Goal: Task Accomplishment & Management: Complete application form

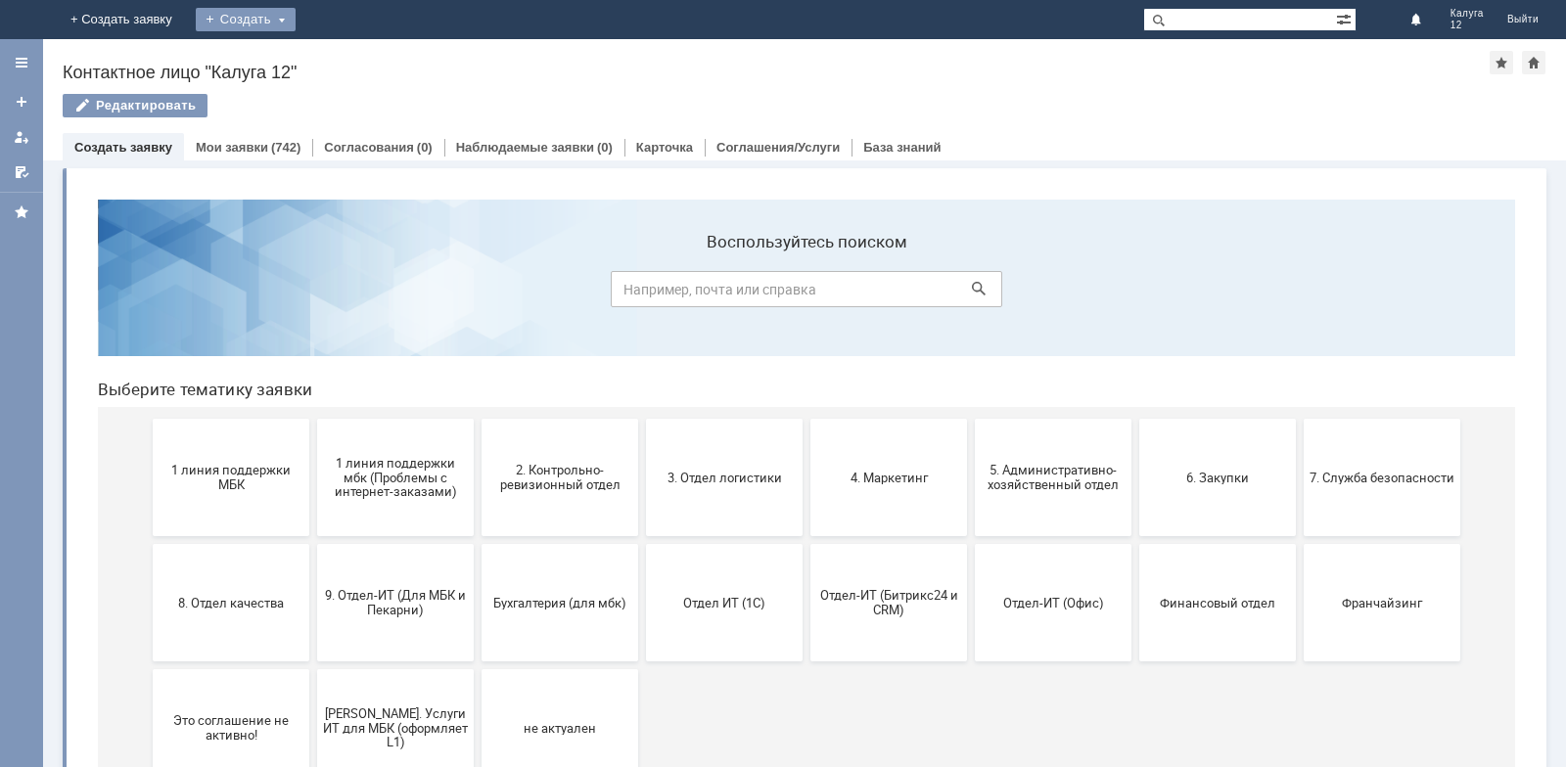
click at [296, 17] on div "Создать" at bounding box center [246, 19] width 100 height 23
click at [348, 56] on link "Заявка" at bounding box center [274, 58] width 149 height 23
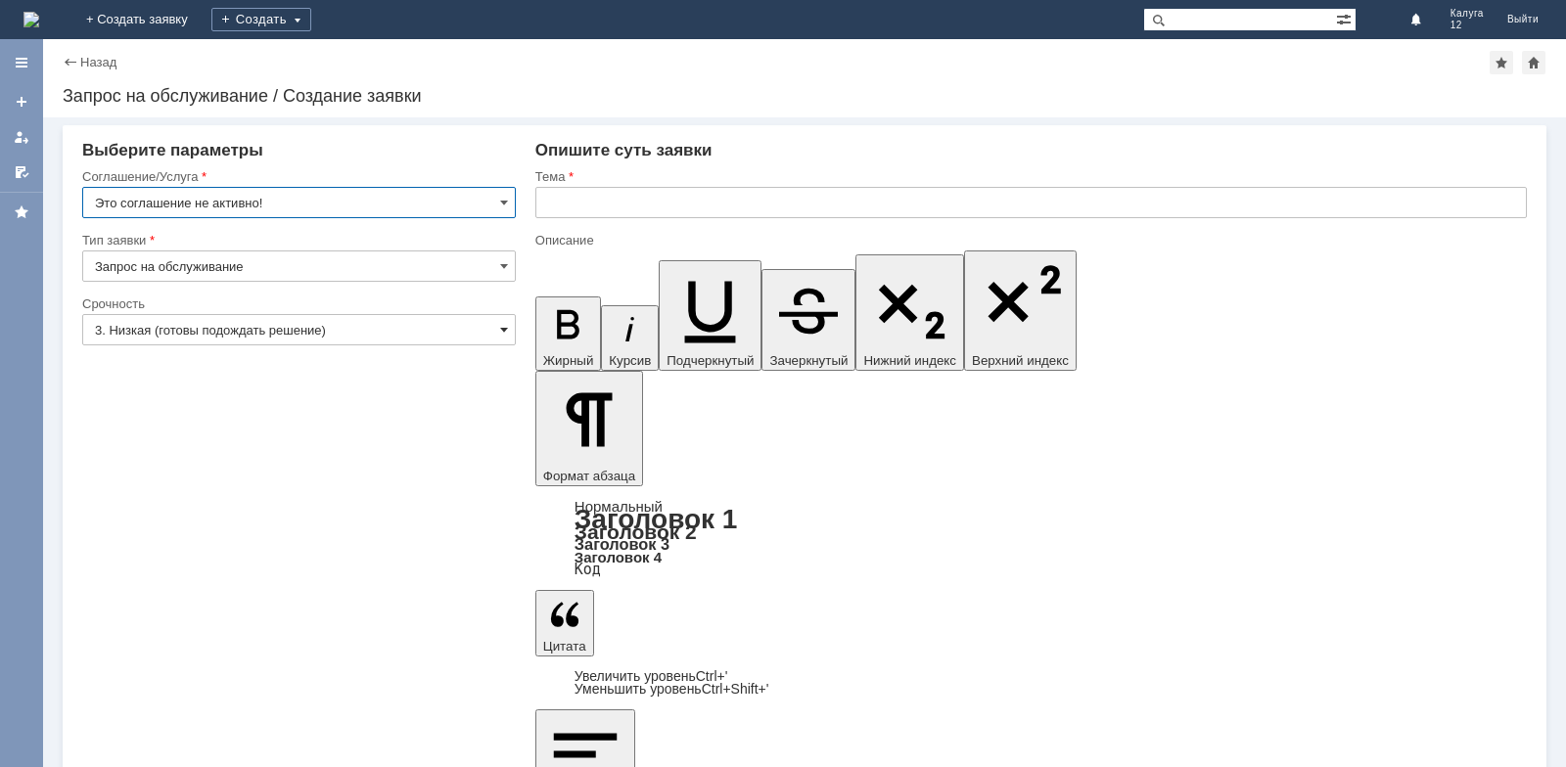
click at [505, 326] on span at bounding box center [504, 330] width 8 height 16
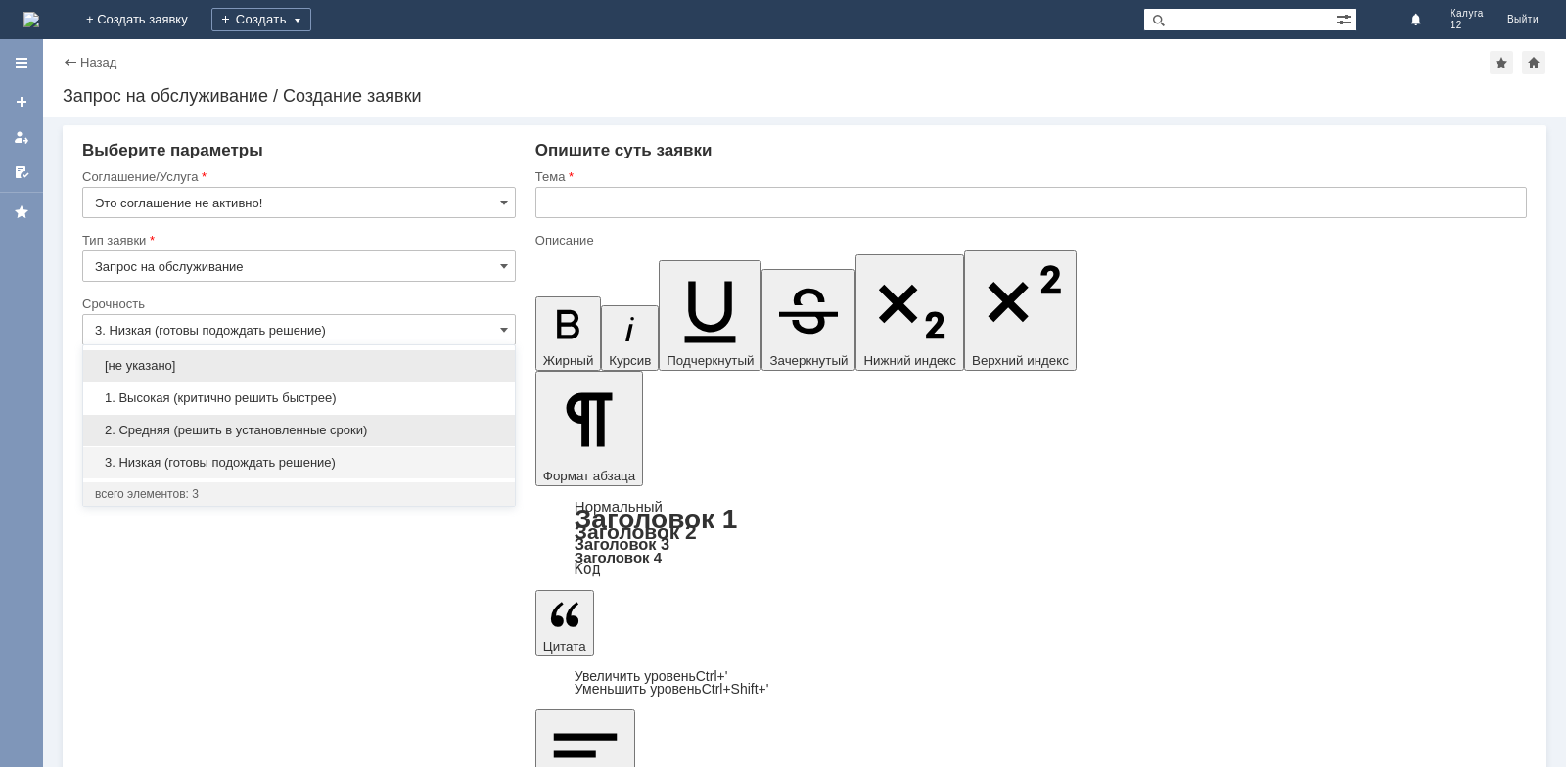
click at [461, 426] on span "2. Средняя (решить в установленные сроки)" at bounding box center [299, 431] width 408 height 16
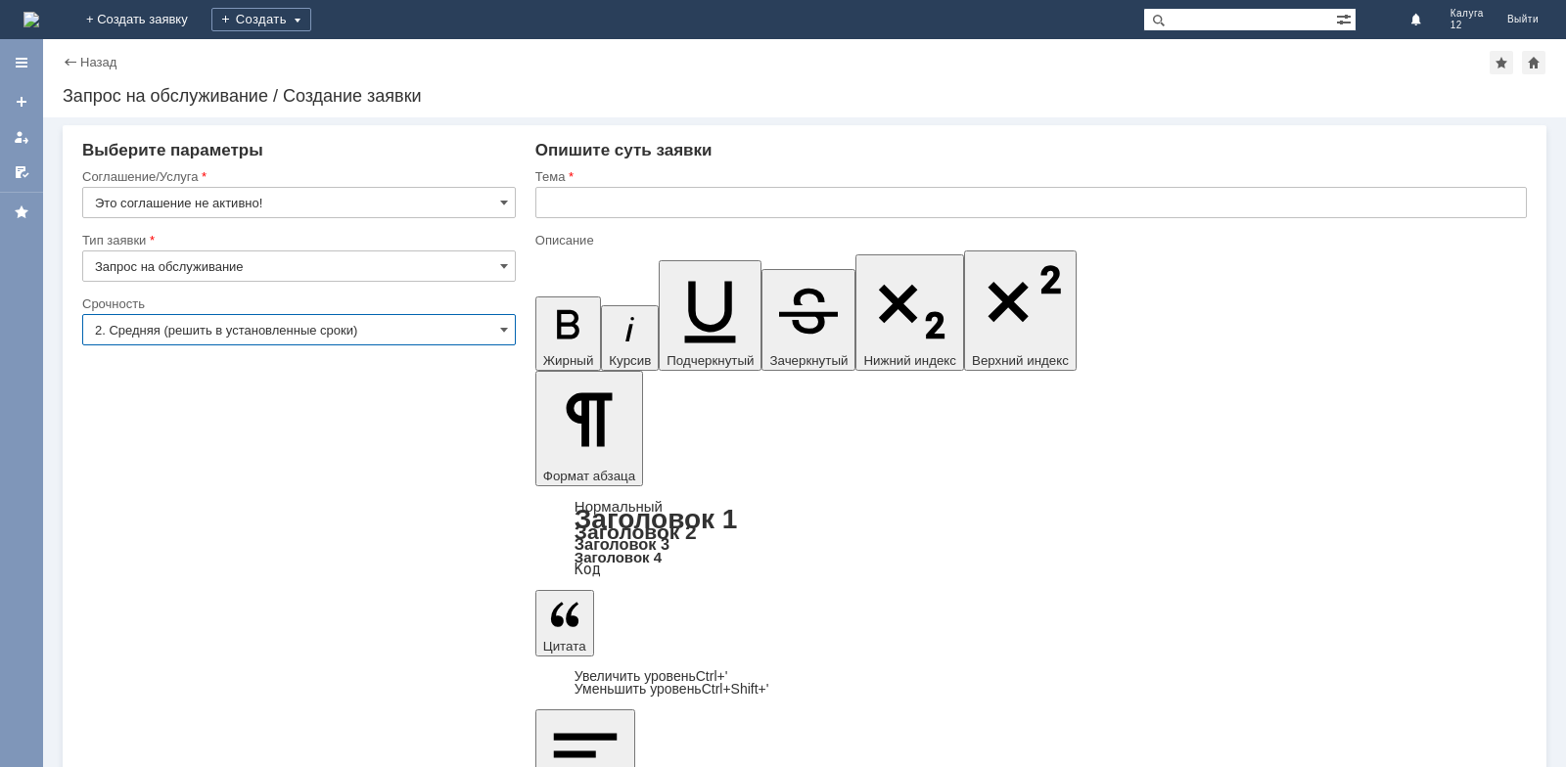
click at [502, 320] on input "2. Средняя (решить в установленные сроки)" at bounding box center [299, 329] width 434 height 31
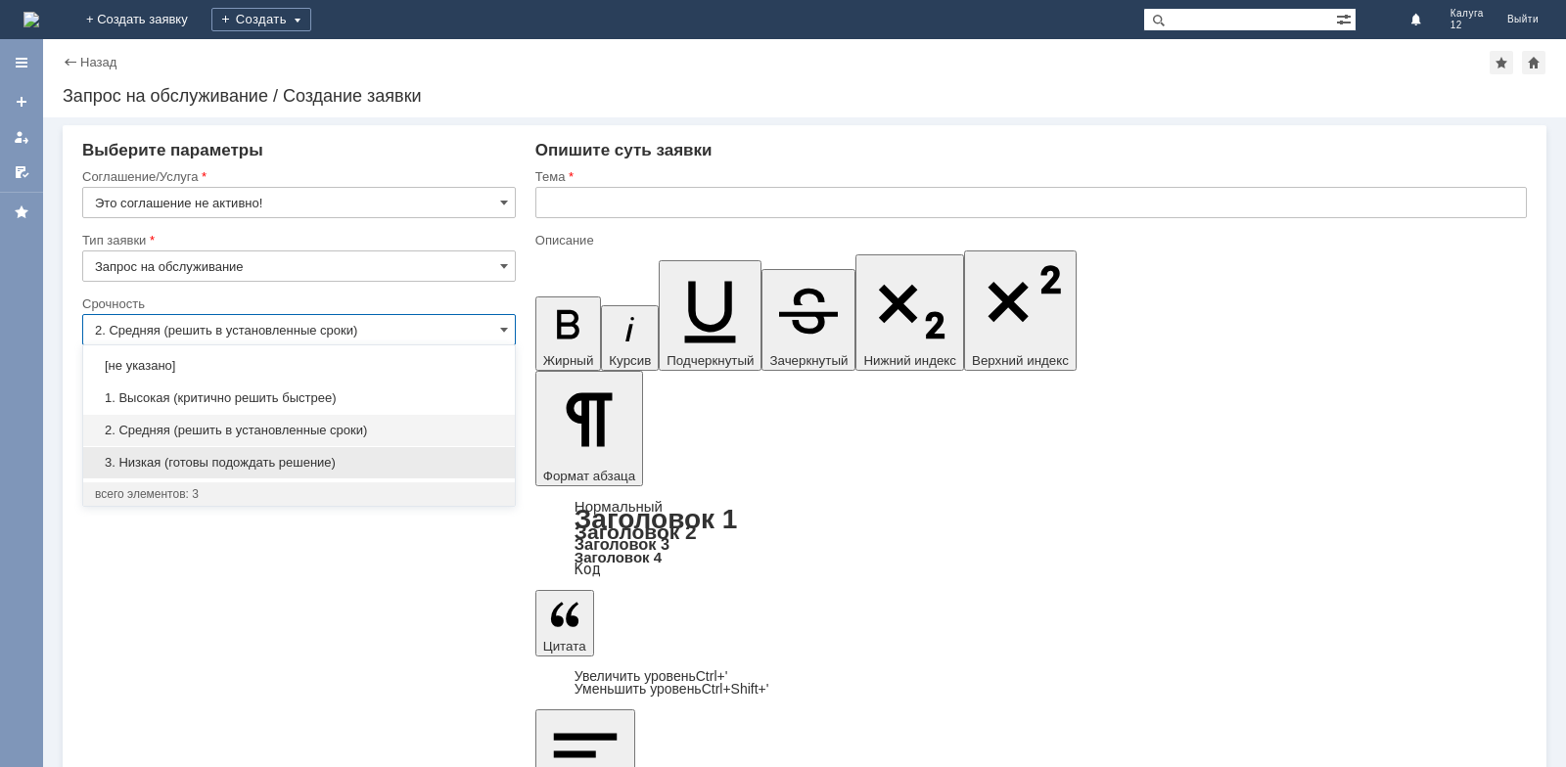
click at [419, 459] on span "3. Низкая (готовы подождать решение)" at bounding box center [299, 463] width 408 height 16
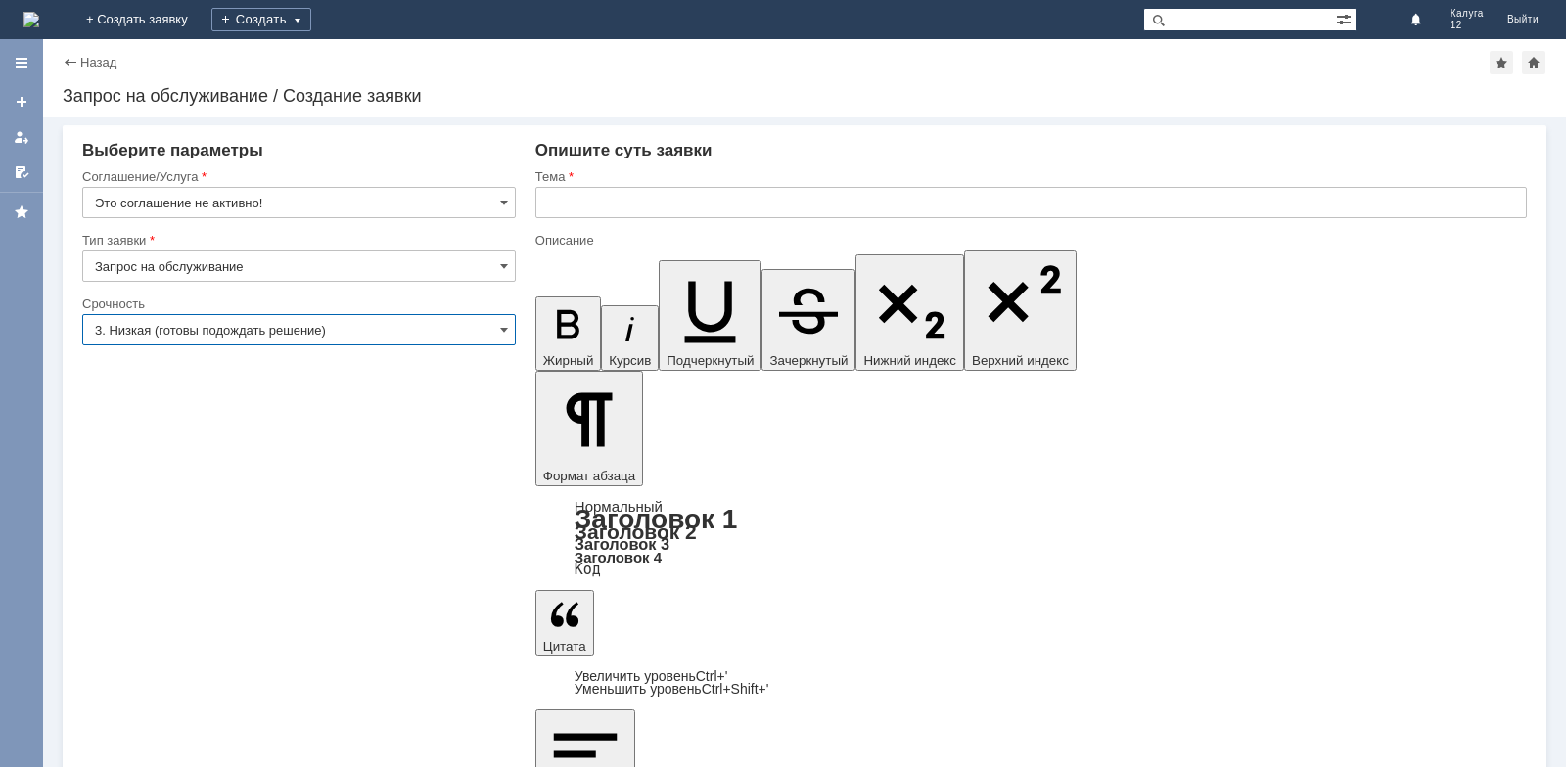
type input "3. Низкая (готовы подождать решение)"
click at [586, 200] on input "text" at bounding box center [1030, 202] width 991 height 31
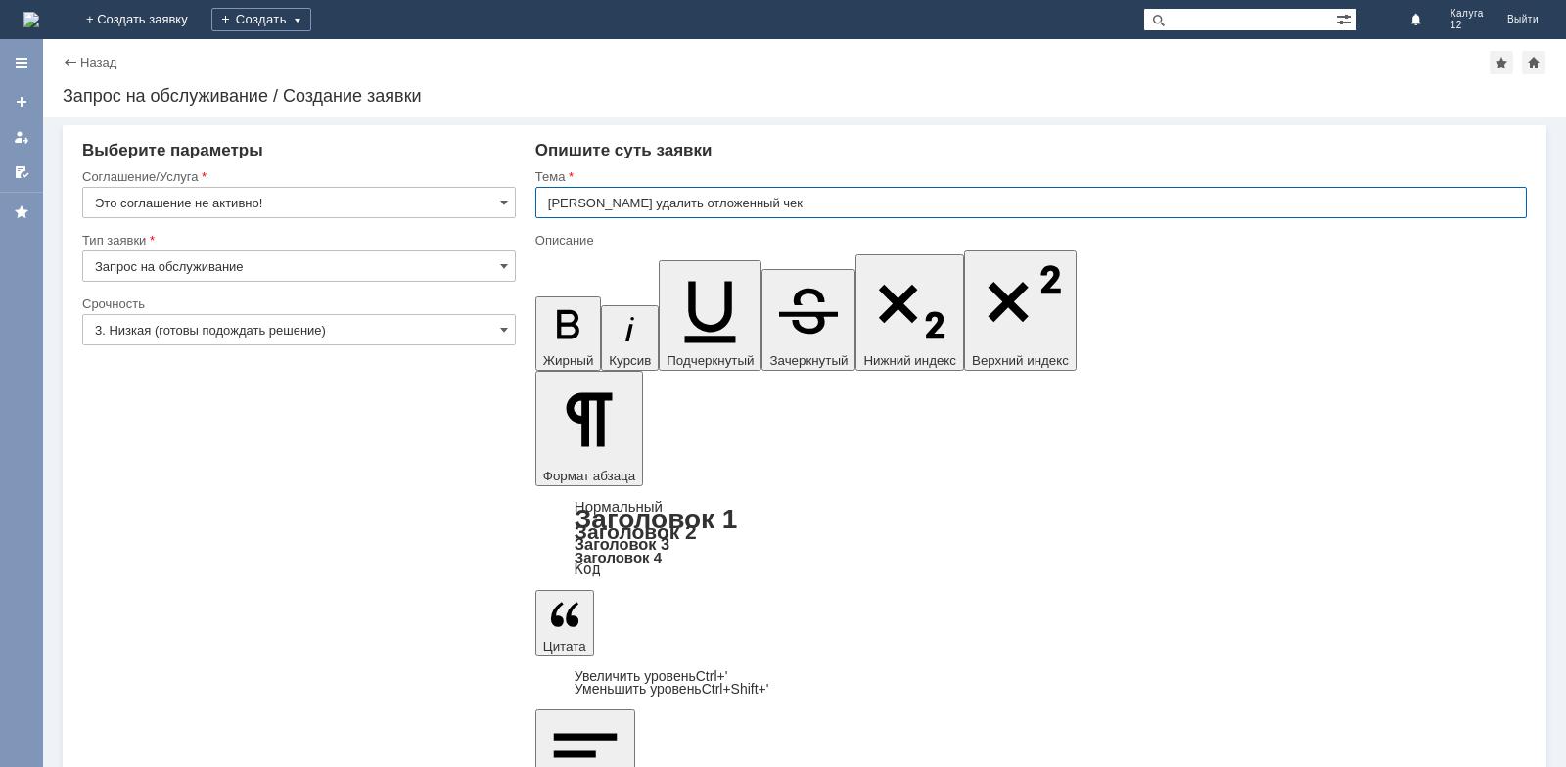
type input "[PERSON_NAME] удалить отложенный чек"
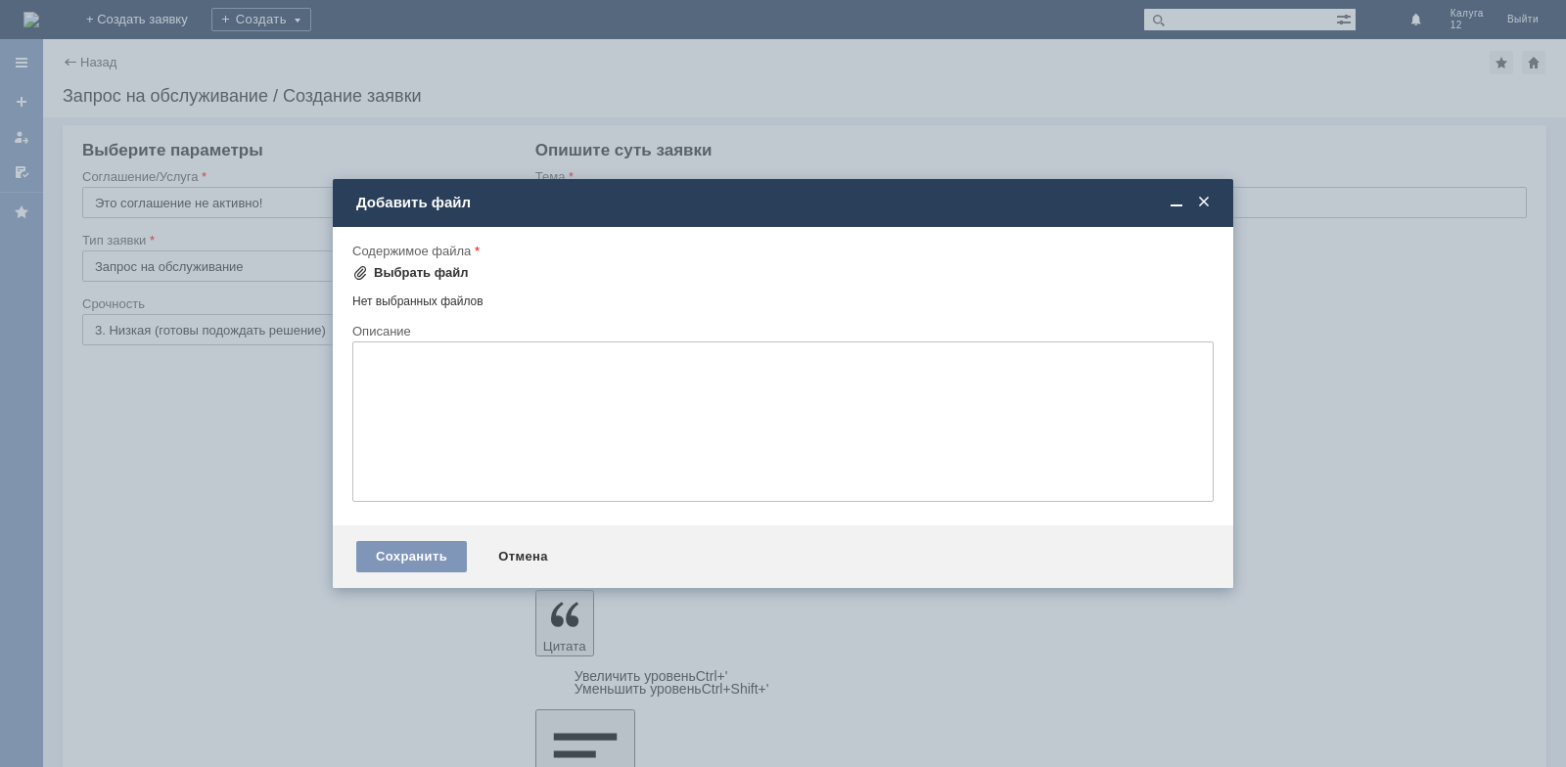
click at [415, 277] on div "Выбрать файл" at bounding box center [421, 273] width 95 height 16
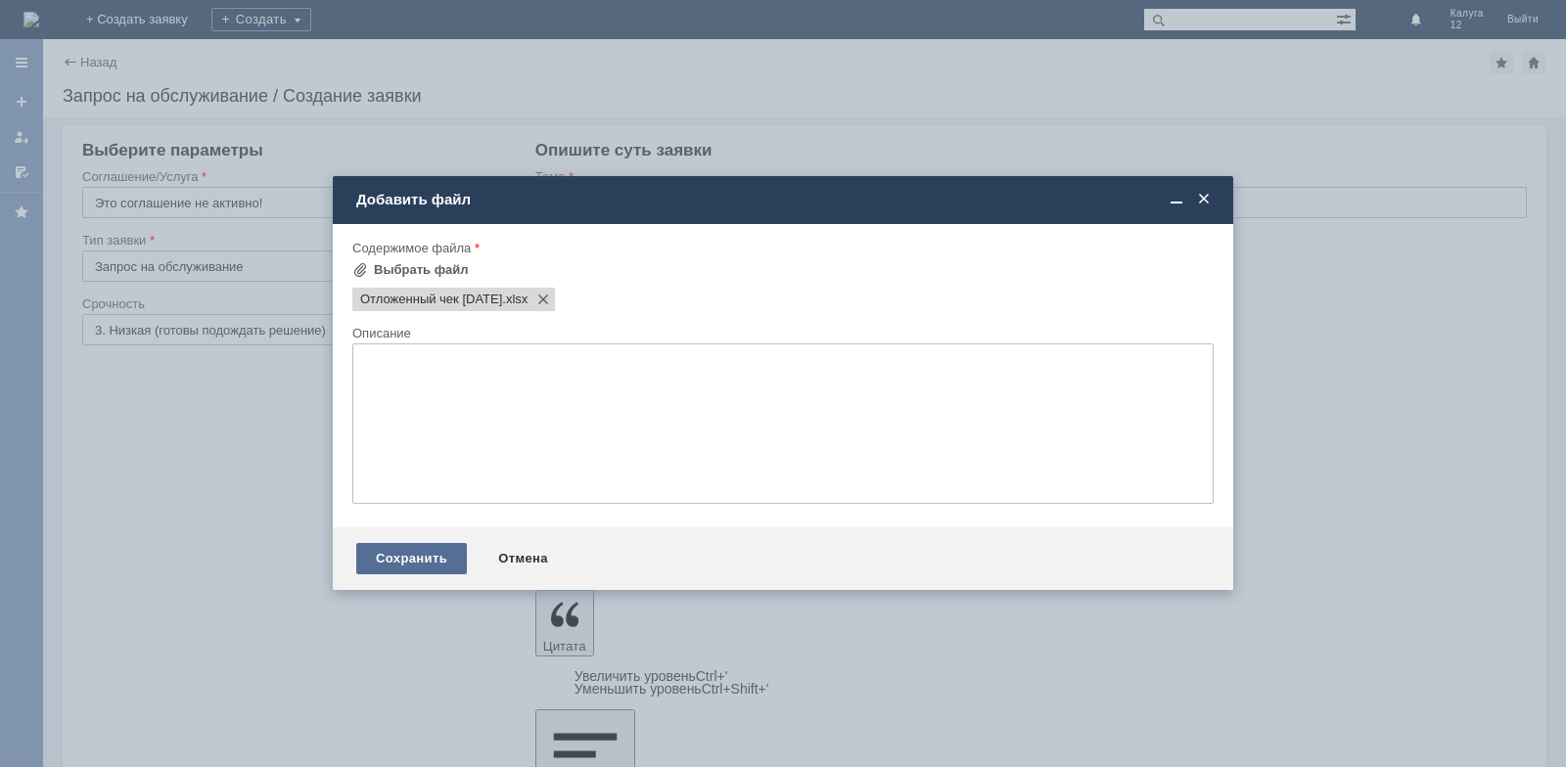
click at [414, 546] on div "Сохранить" at bounding box center [411, 558] width 111 height 31
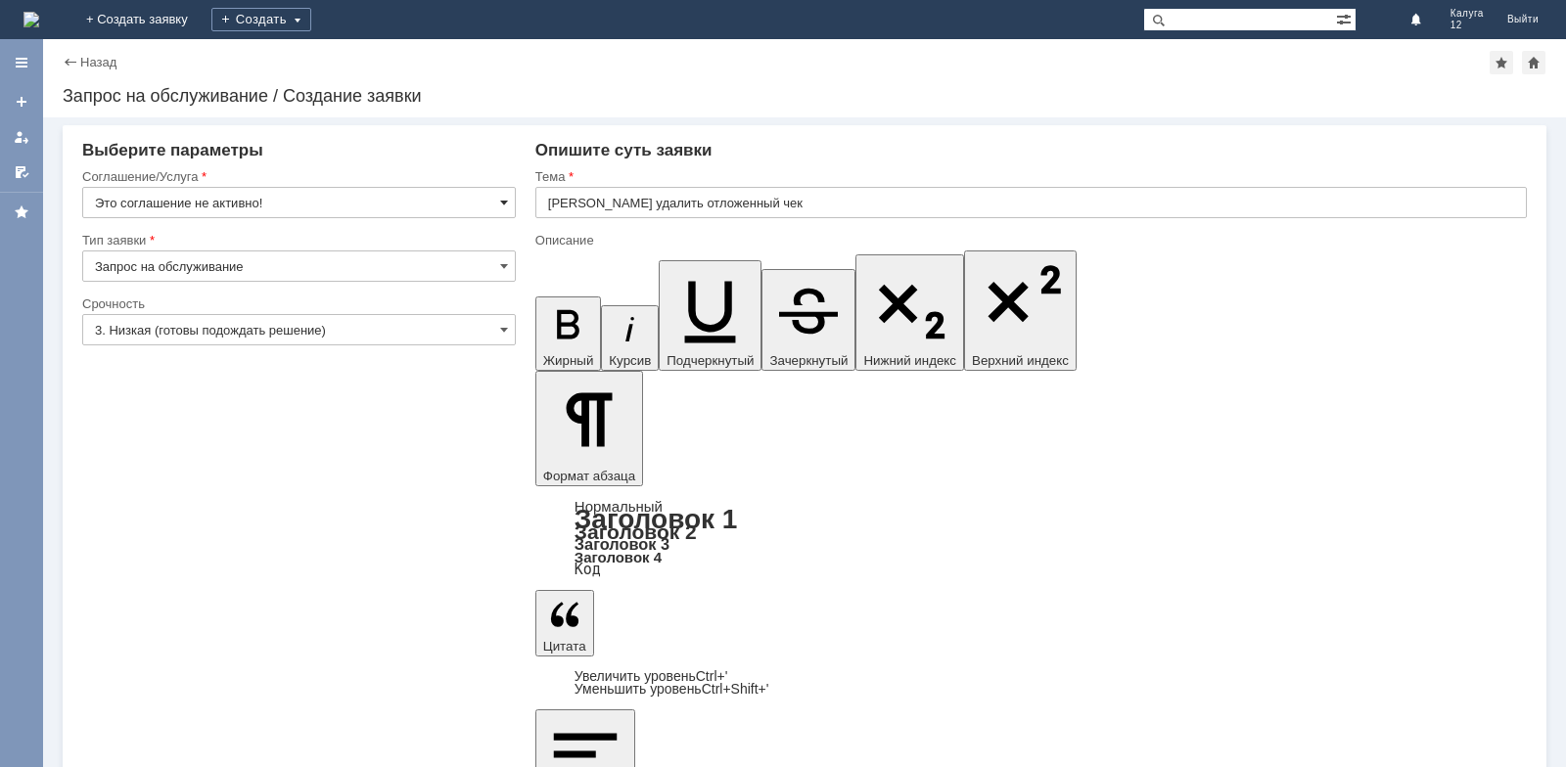
click at [500, 207] on span at bounding box center [504, 203] width 8 height 16
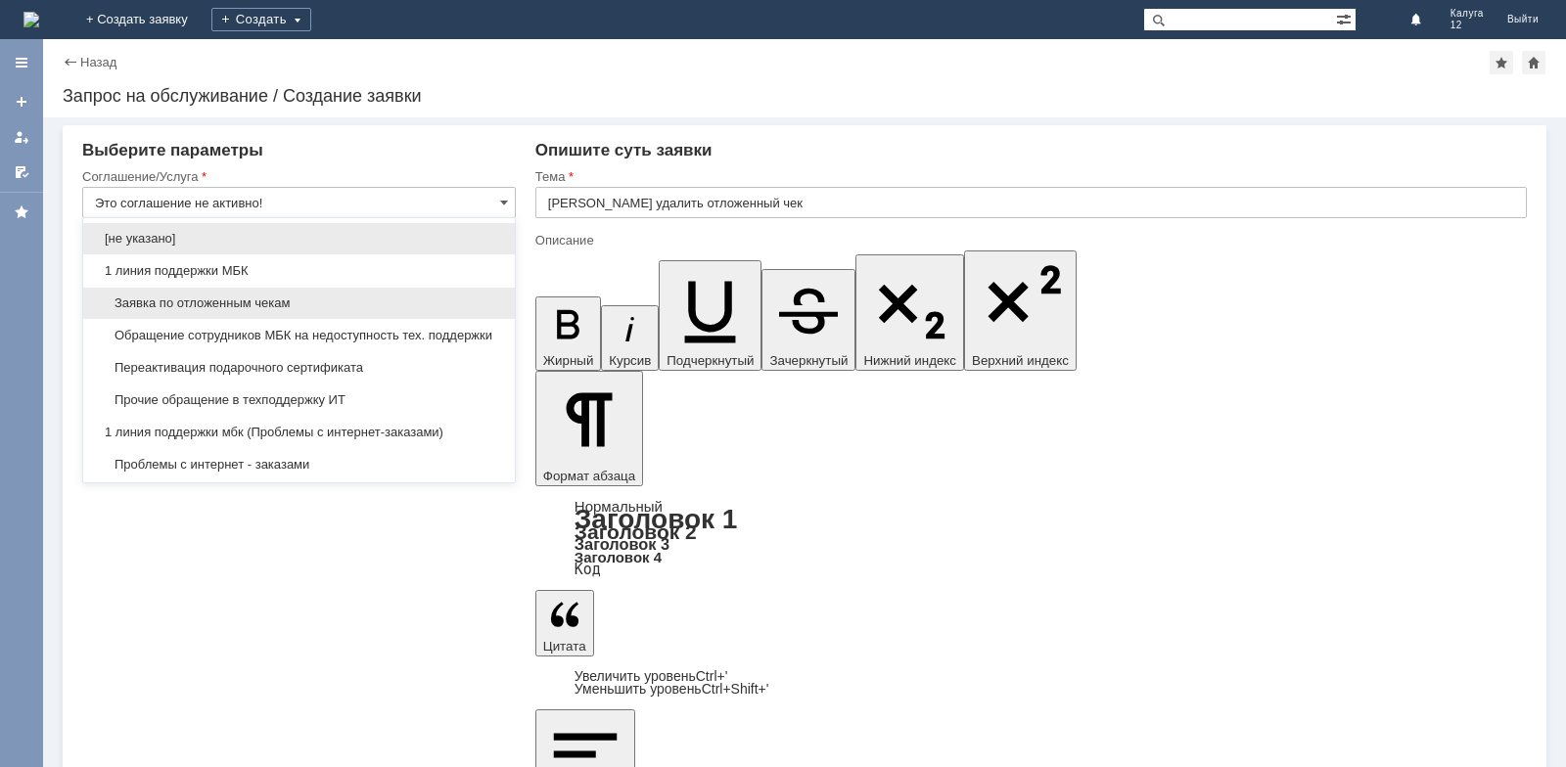
click at [403, 301] on span "Заявка по отложенным чекам" at bounding box center [299, 304] width 408 height 16
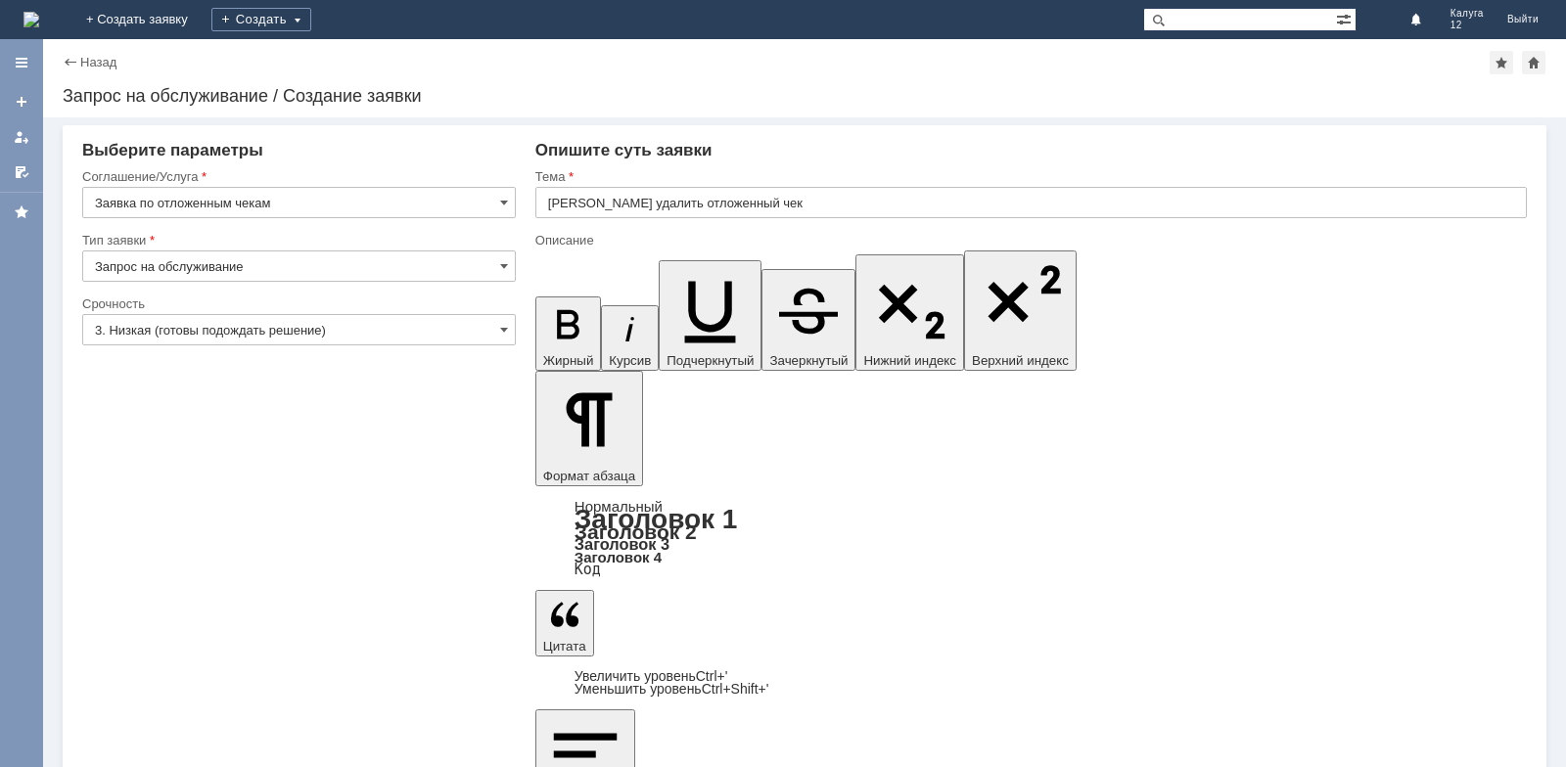
type input "Заявка по отложенным чекам"
